Goal: Information Seeking & Learning: Find specific page/section

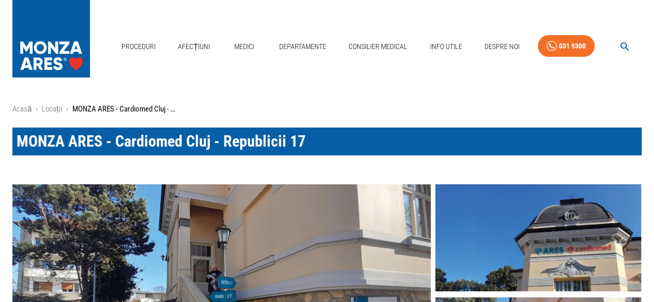
click at [294, 45] on link "Departamente" at bounding box center [302, 46] width 55 height 21
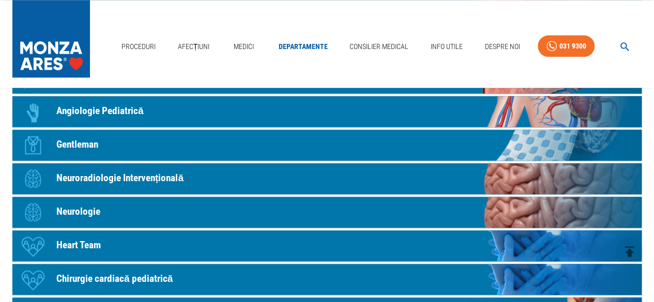
scroll to position [517, 0]
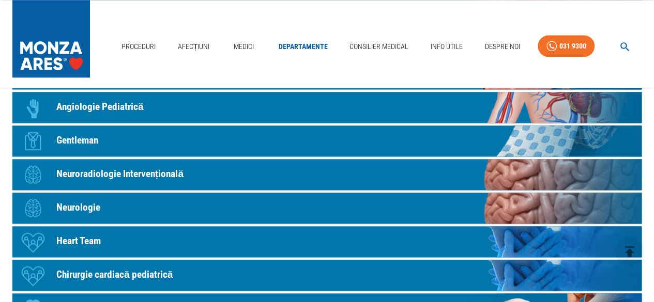
click at [77, 207] on p "Neurologie" at bounding box center [78, 208] width 44 height 15
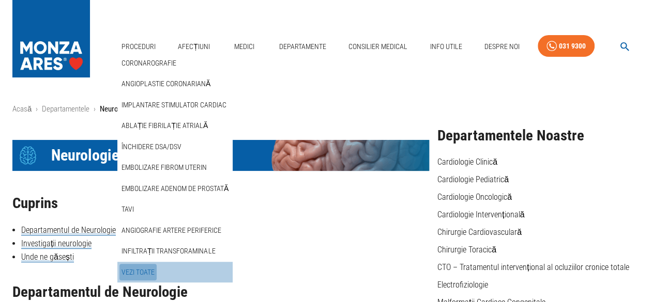
click at [139, 270] on link "Vezi Toate" at bounding box center [137, 272] width 37 height 17
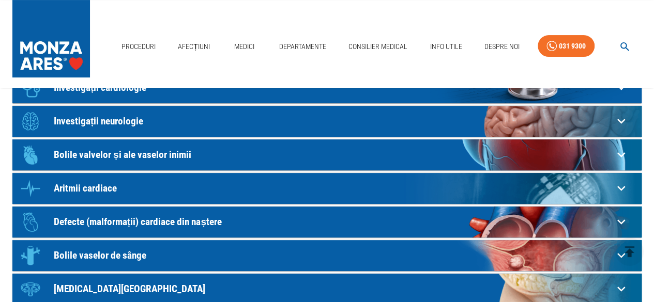
scroll to position [52, 0]
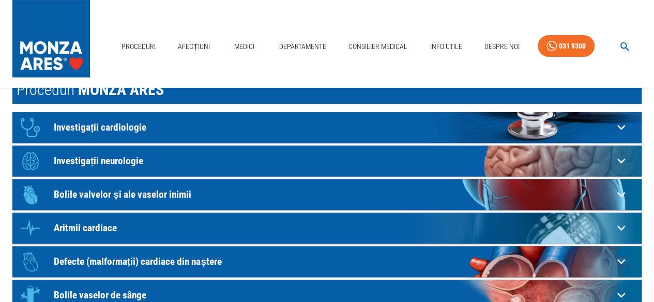
click at [146, 156] on p "Investigații neurologie" at bounding box center [333, 161] width 559 height 11
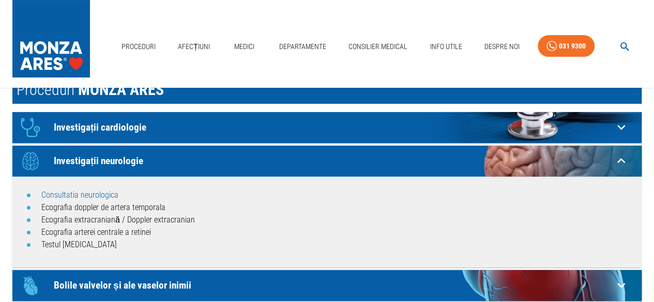
click at [86, 193] on link "Consultatia neurologica" at bounding box center [79, 195] width 77 height 10
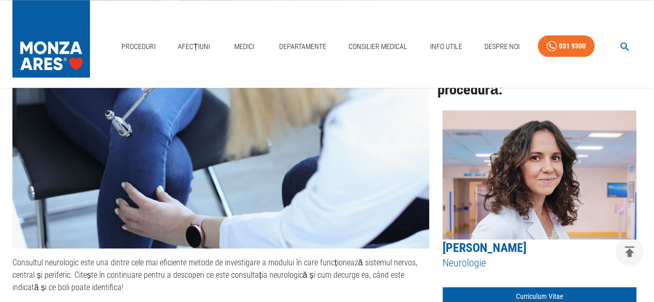
scroll to position [586, 0]
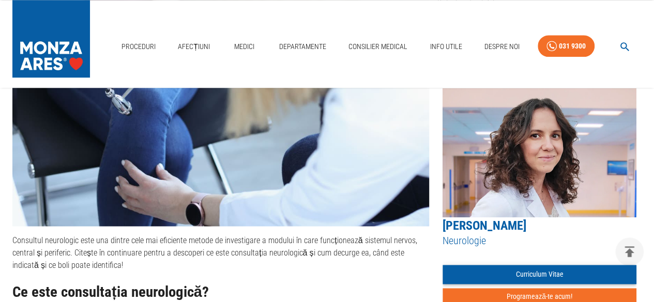
click at [489, 274] on link "Curriculum Vitae" at bounding box center [540, 274] width 194 height 19
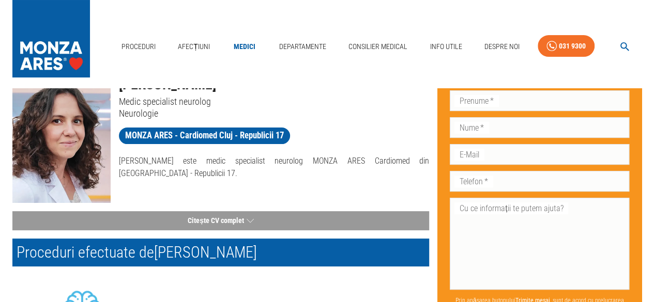
scroll to position [103, 0]
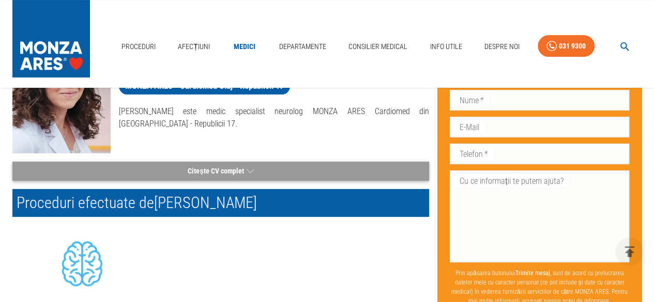
click at [231, 172] on button "Citește CV complet" at bounding box center [220, 171] width 417 height 19
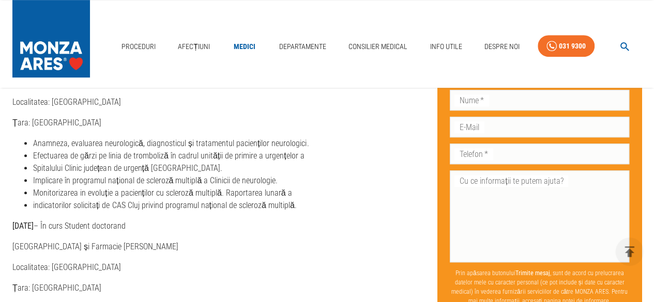
scroll to position [0, 0]
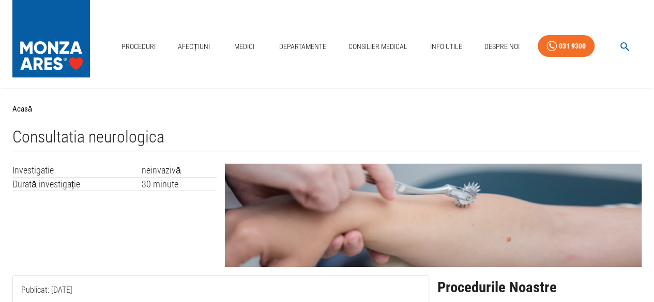
scroll to position [103, 0]
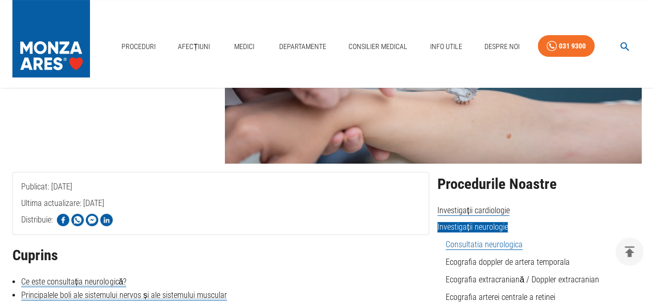
click at [491, 245] on link "Consultatia neurologica" at bounding box center [484, 245] width 77 height 10
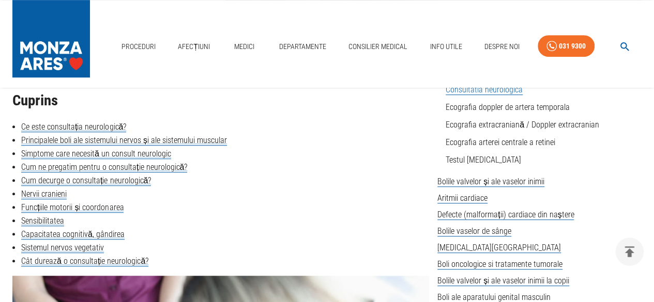
scroll to position [569, 0]
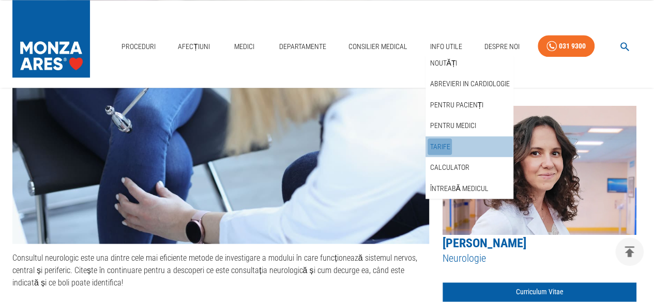
click at [440, 144] on link "Tarife" at bounding box center [440, 147] width 24 height 17
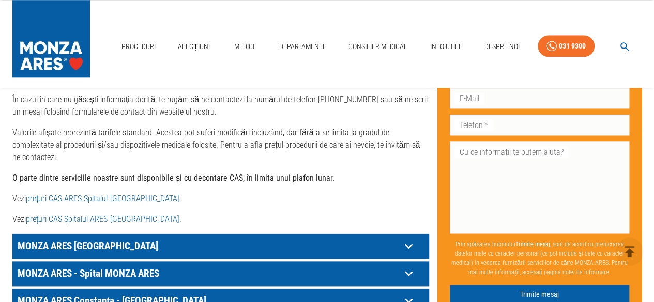
scroll to position [569, 0]
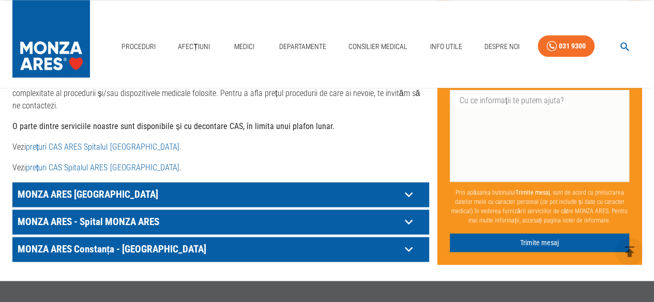
click at [410, 214] on icon at bounding box center [409, 222] width 16 height 16
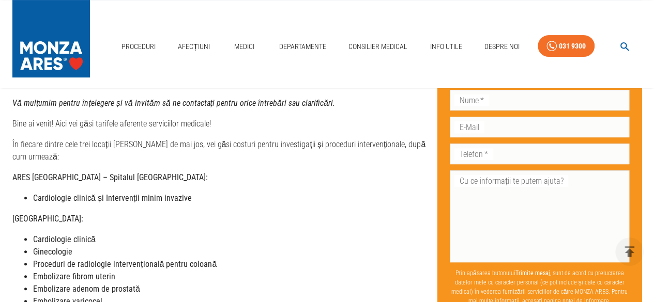
scroll to position [0, 0]
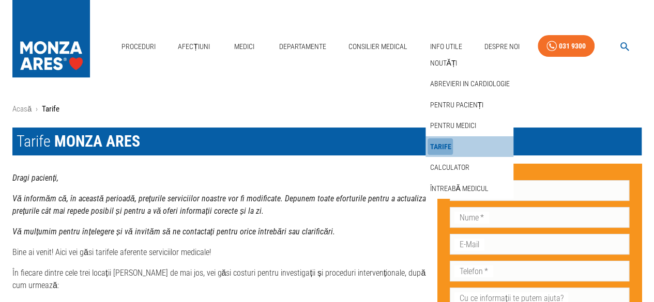
click at [436, 150] on link "Tarife" at bounding box center [440, 147] width 25 height 17
click at [438, 146] on link "Tarife" at bounding box center [440, 147] width 25 height 17
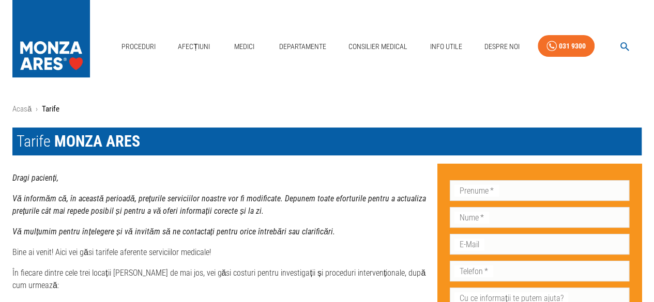
click at [565, 147] on h1 "Tarife MONZA ARES" at bounding box center [326, 142] width 629 height 28
click at [19, 109] on link "Acasă" at bounding box center [21, 108] width 19 height 9
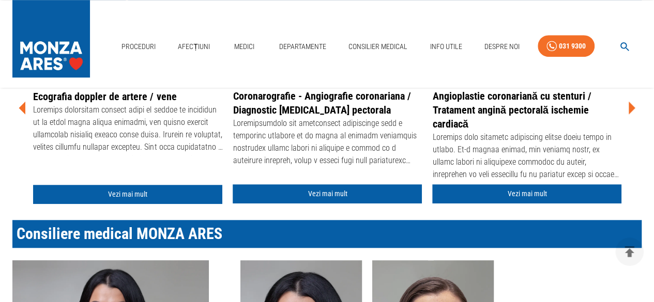
scroll to position [517, 0]
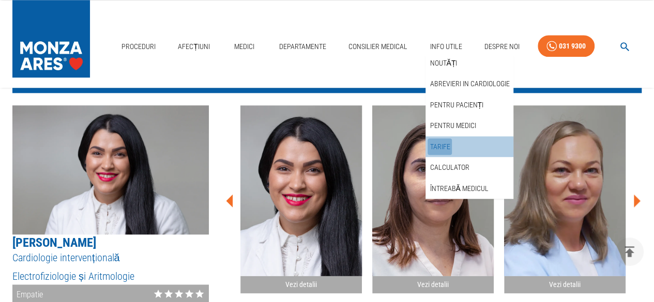
click at [442, 147] on link "Tarife" at bounding box center [440, 147] width 24 height 17
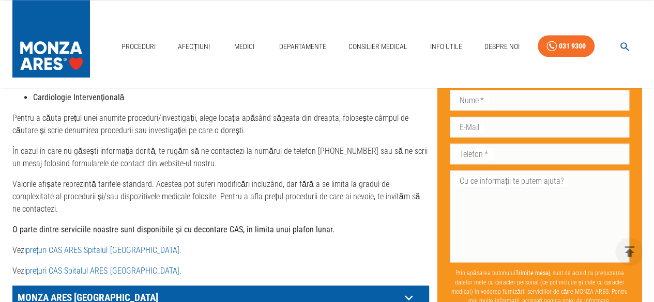
scroll to position [517, 0]
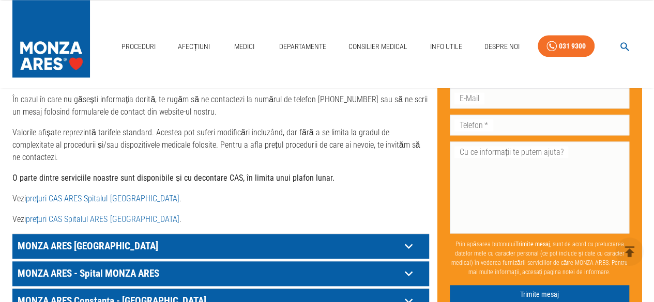
click at [110, 215] on link "prețuri CAS Spitalul ARES [GEOGRAPHIC_DATA]" at bounding box center [102, 220] width 153 height 10
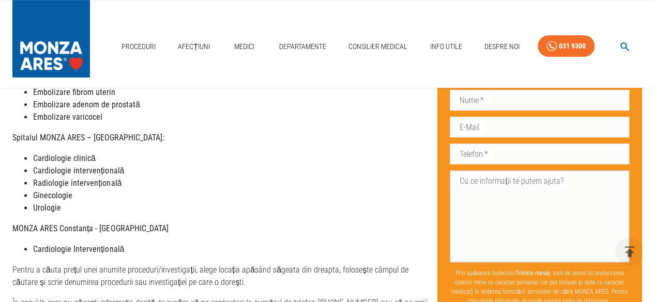
scroll to position [52, 0]
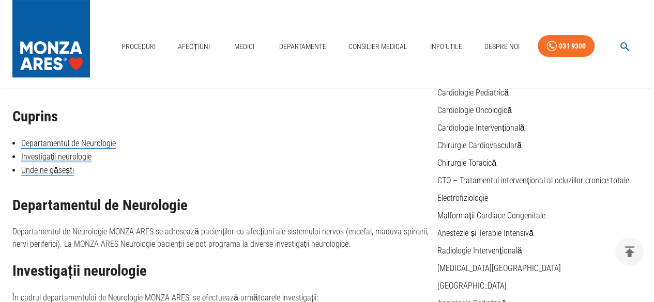
scroll to position [103, 0]
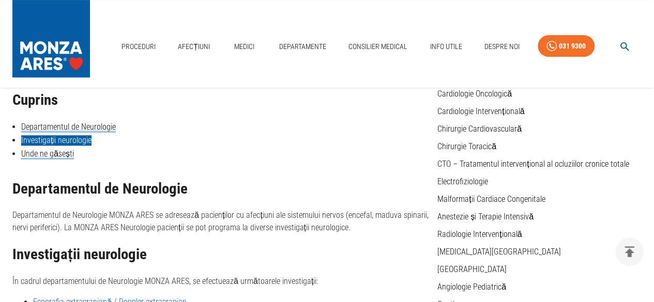
click at [73, 142] on link "Investigații neurologie" at bounding box center [56, 140] width 70 height 10
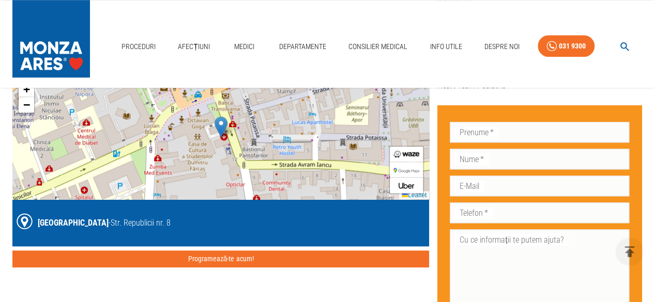
scroll to position [412, 0]
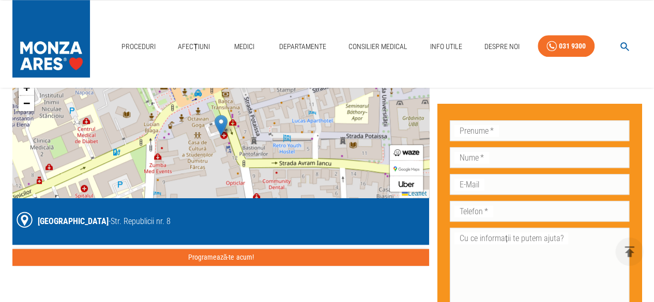
click at [175, 249] on button "Programează-te acum!" at bounding box center [220, 257] width 417 height 17
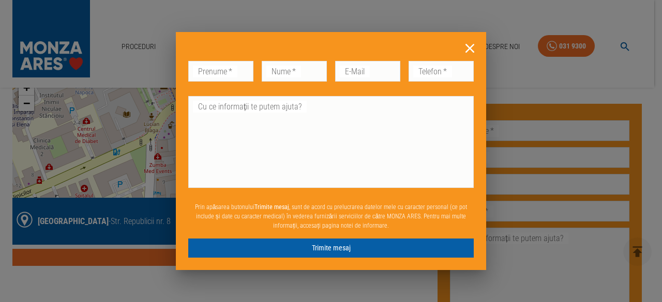
click at [469, 47] on icon at bounding box center [469, 48] width 9 height 9
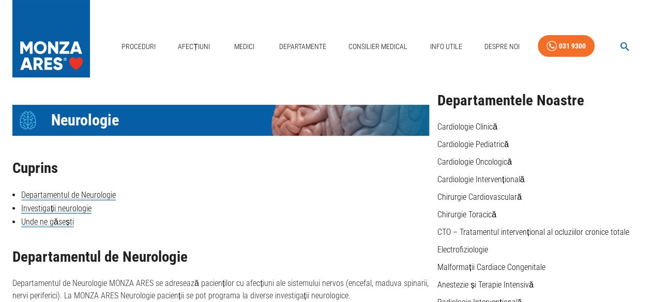
scroll to position [0, 0]
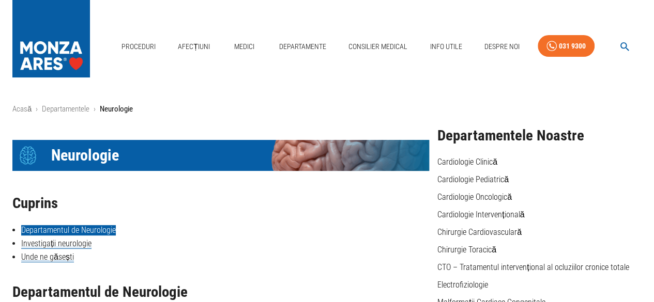
click at [48, 231] on link "Departamentul de Neurologie" at bounding box center [68, 230] width 95 height 10
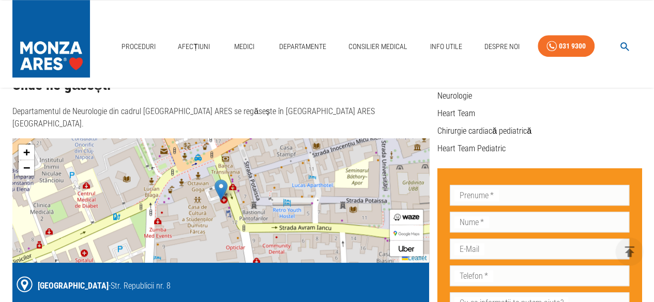
scroll to position [207, 0]
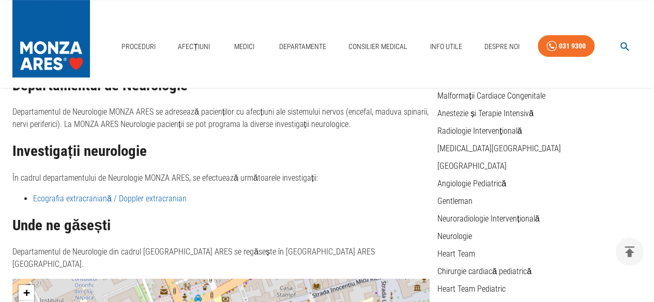
click at [473, 238] on li "Neurologie" at bounding box center [539, 237] width 204 height 12
click at [467, 237] on link "Neurologie" at bounding box center [454, 237] width 35 height 10
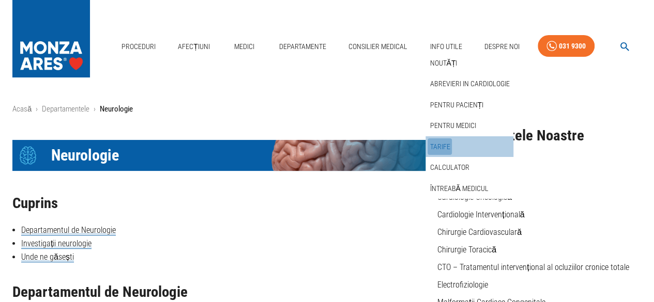
click at [435, 147] on link "Tarife" at bounding box center [440, 147] width 24 height 17
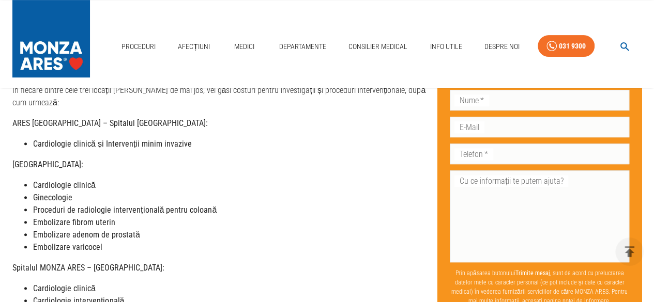
scroll to position [207, 0]
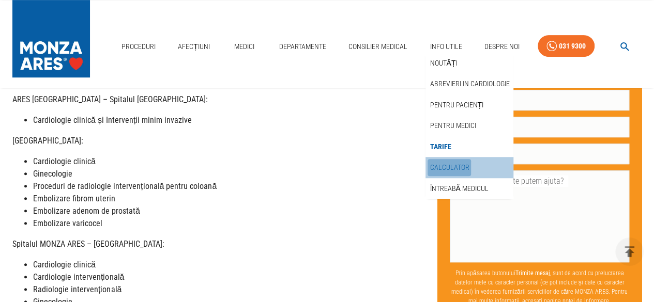
click at [458, 162] on link "Calculator" at bounding box center [449, 167] width 43 height 17
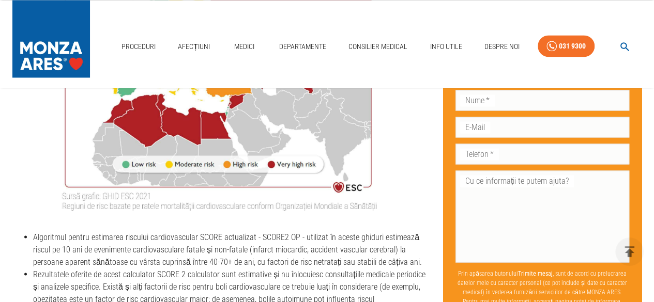
scroll to position [775, 0]
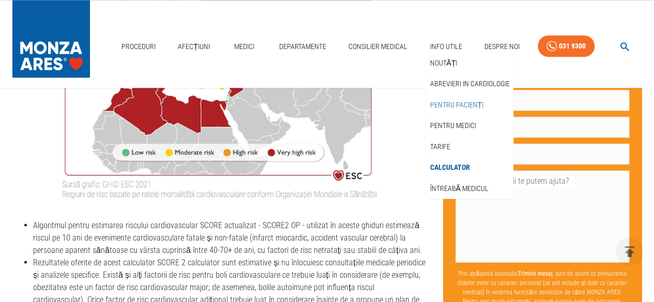
click at [463, 106] on link "Pentru pacienți" at bounding box center [457, 105] width 58 height 17
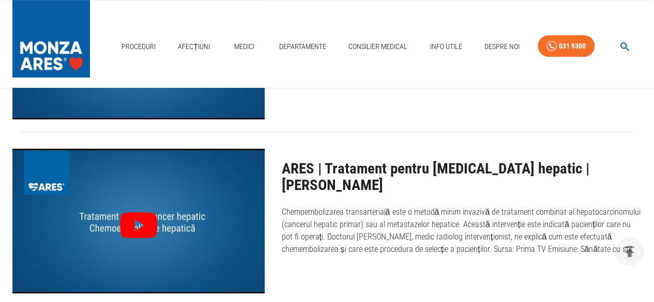
scroll to position [258, 0]
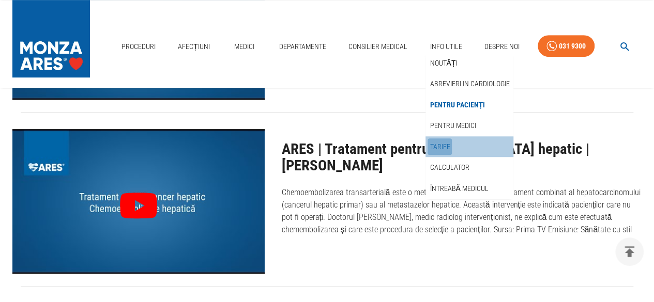
click at [447, 151] on link "Tarife" at bounding box center [440, 147] width 24 height 17
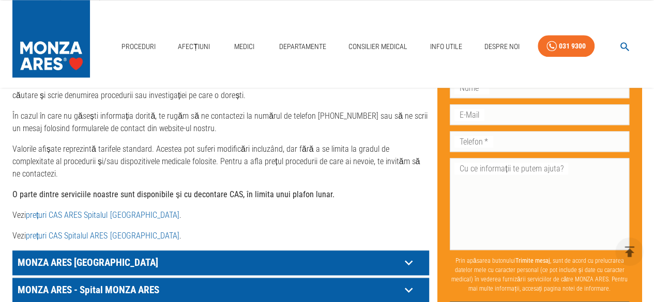
scroll to position [539, 0]
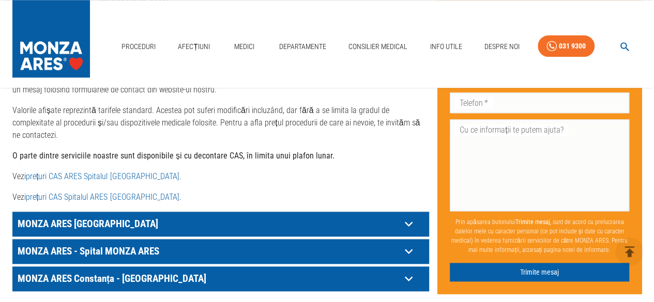
click at [143, 244] on p "MONZA ARES - Spital MONZA ARES" at bounding box center [208, 252] width 386 height 16
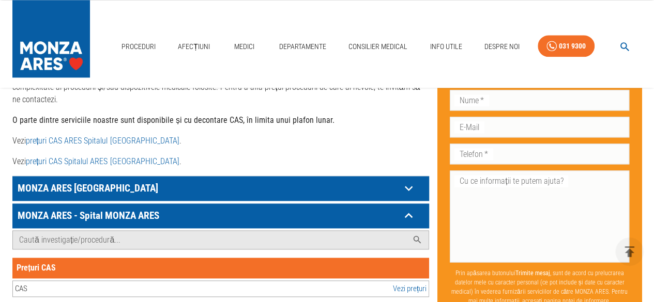
scroll to position [591, 0]
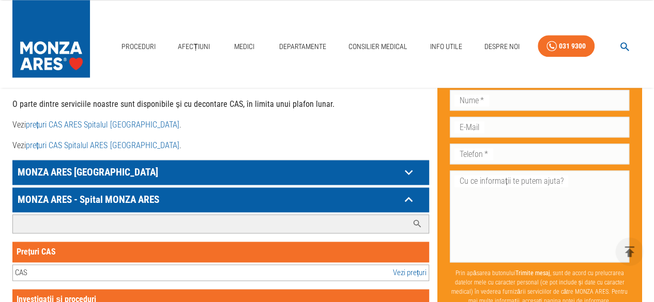
click at [120, 215] on input "Caută investigație/procedură..." at bounding box center [210, 224] width 395 height 18
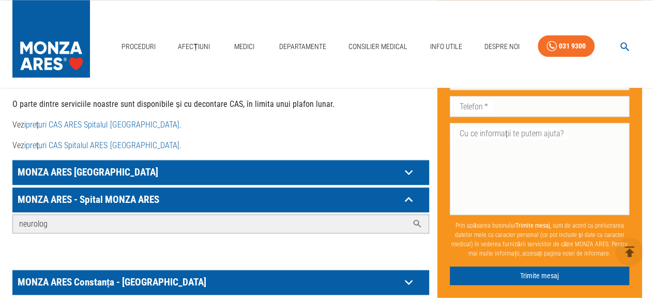
scroll to position [643, 0]
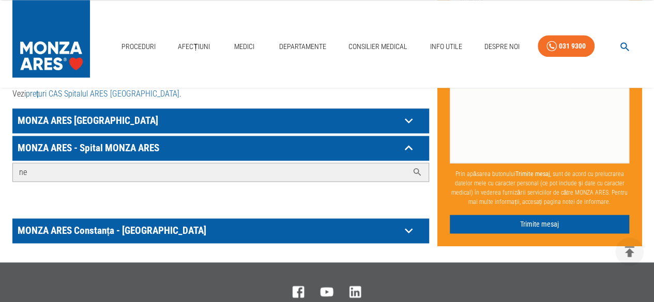
type input "n"
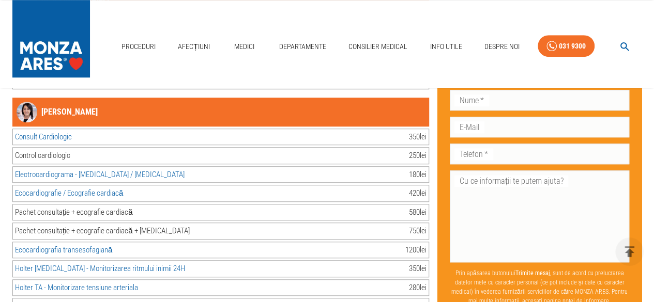
scroll to position [6219, 0]
